Goal: Information Seeking & Learning: Learn about a topic

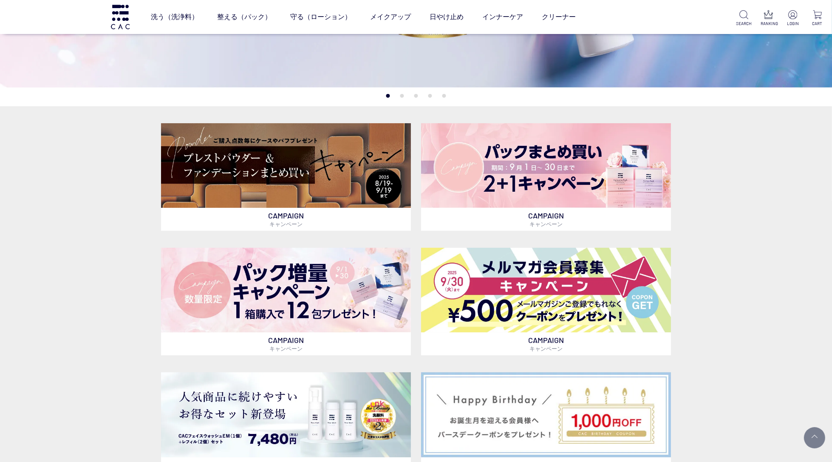
scroll to position [230, 0]
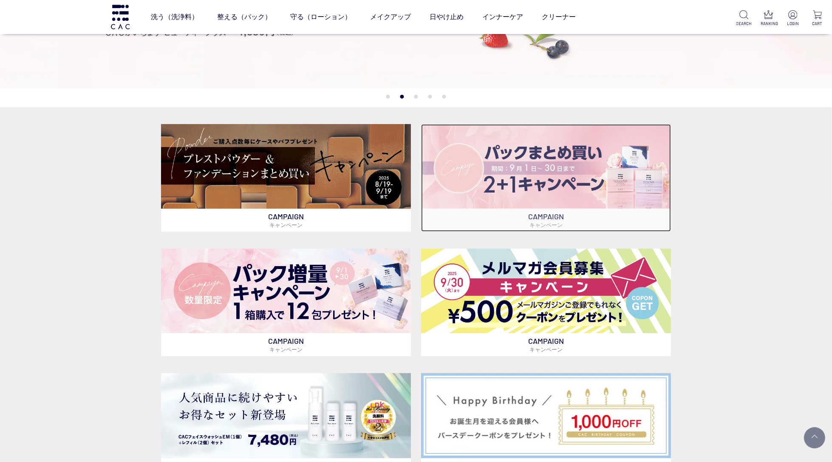
click at [556, 178] on img at bounding box center [546, 166] width 250 height 85
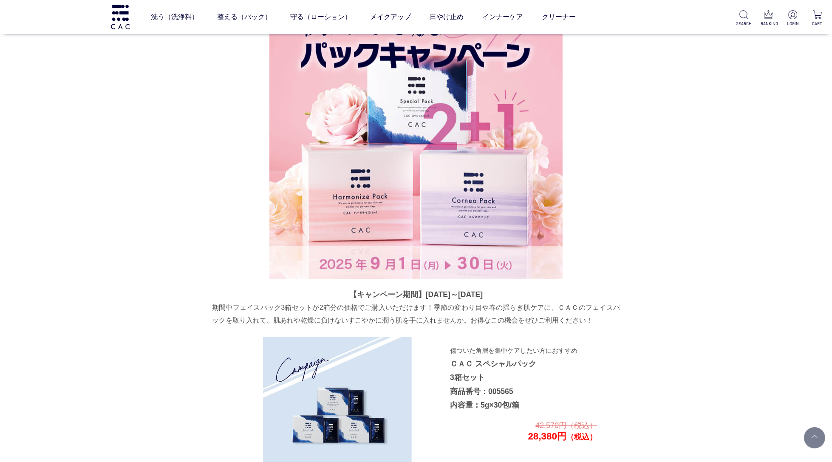
scroll to position [1123, 0]
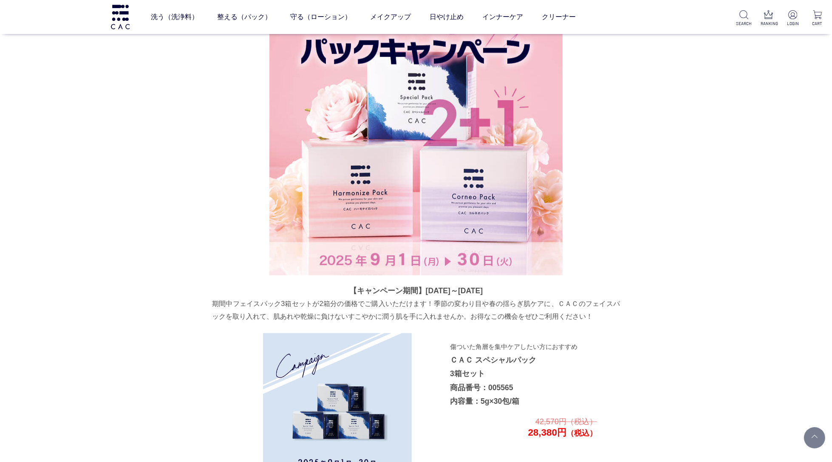
click at [448, 306] on p "期間中フェイスパック3箱セットが2箱分の価格でご購入いただけます！季節の変わり目や春の揺らぎ肌ケアに、ＣＡＣのフェイスパックを取り入れて、肌あれや乾燥に負けな…" at bounding box center [416, 310] width 408 height 25
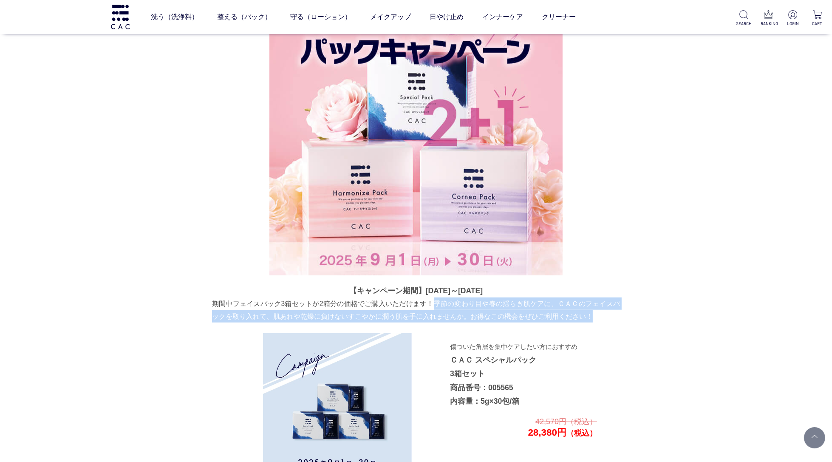
drag, startPoint x: 436, startPoint y: 303, endPoint x: 592, endPoint y: 315, distance: 156.5
click at [592, 315] on p "期間中フェイスパック3箱セットが2箱分の価格でご購入いただけます！季節の変わり目や春の揺らぎ肌ケアに、ＣＡＣのフェイスパックを取り入れて、肌あれや乾燥に負けな…" at bounding box center [416, 310] width 408 height 25
copy p "季節の変わり目や春の揺らぎ肌ケアに、ＣＡＣのフェイスパックを取り入れて、肌あれや乾燥に負けないすこやかに潤う肌を手に入れませんか。お得なこの機会をぜひご利用く…"
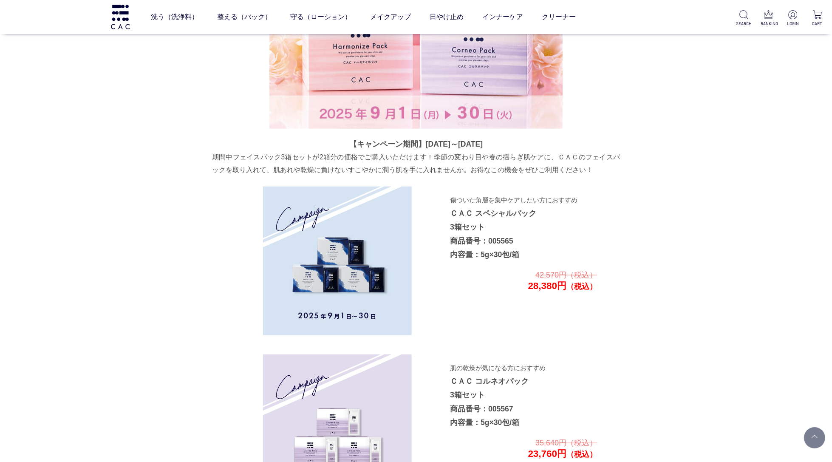
scroll to position [1293, 0]
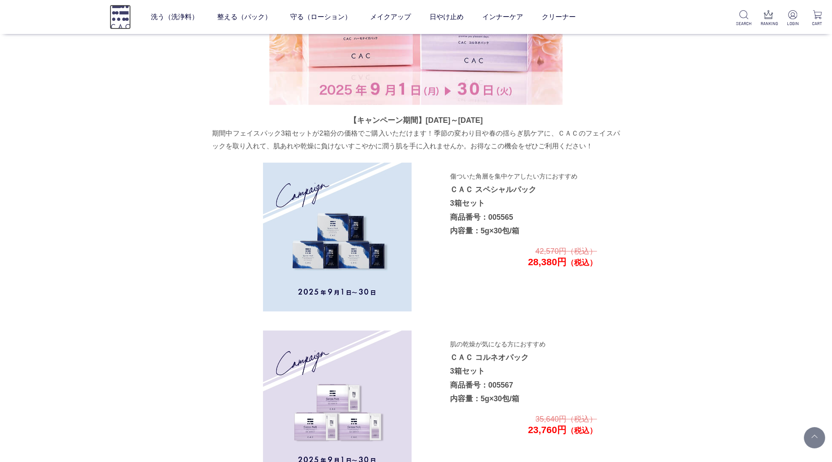
drag, startPoint x: 121, startPoint y: 11, endPoint x: 241, endPoint y: 64, distance: 130.9
click at [121, 11] on img at bounding box center [120, 17] width 21 height 24
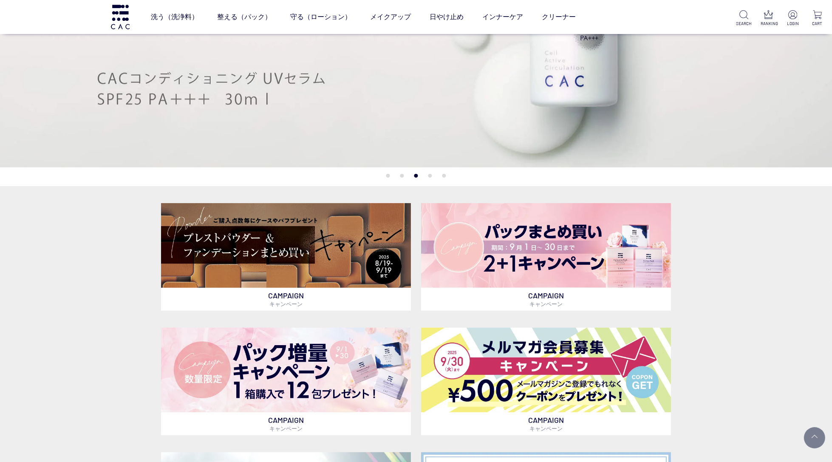
scroll to position [99, 0]
